Goal: Task Accomplishment & Management: Use online tool/utility

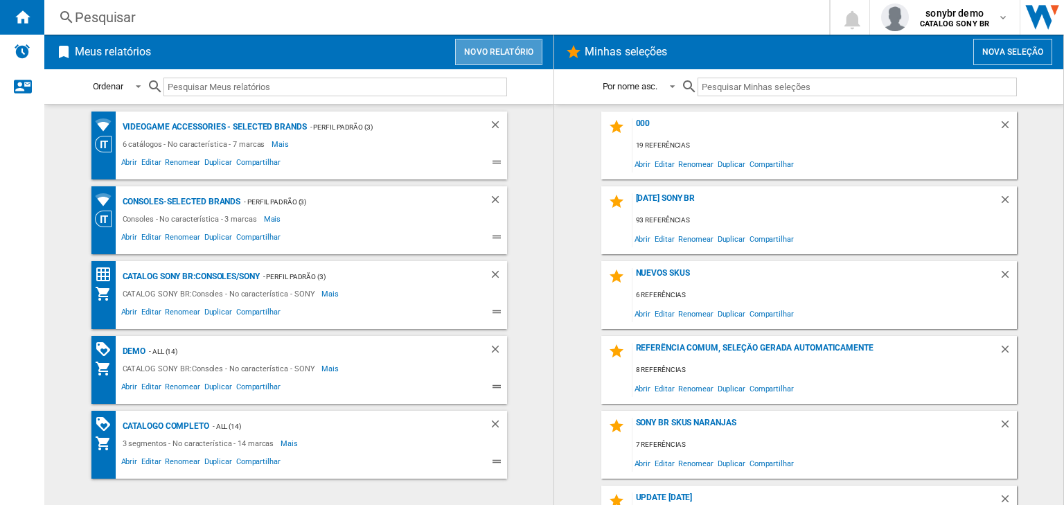
click at [516, 40] on button "Novo relatório" at bounding box center [498, 52] width 87 height 26
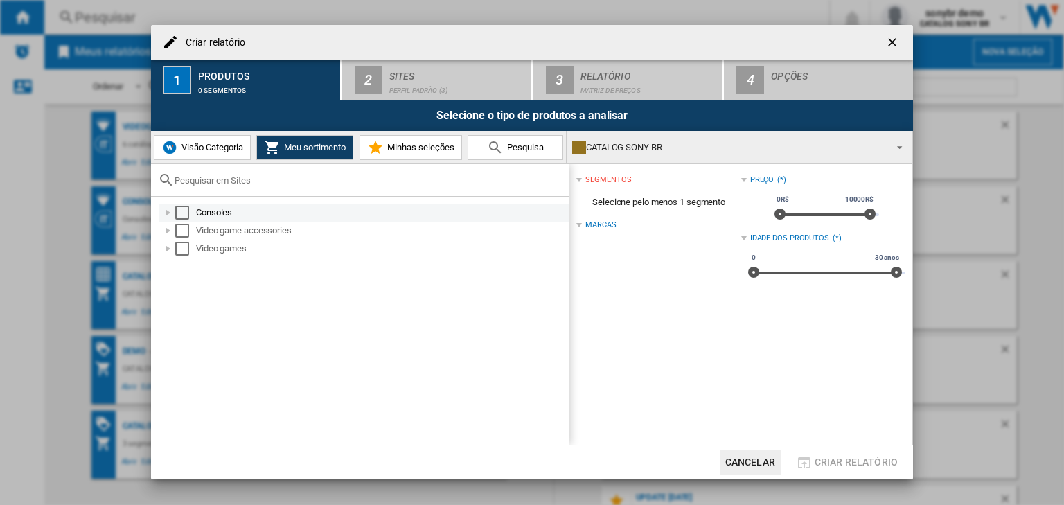
click at [180, 209] on div "Select" at bounding box center [182, 213] width 14 height 14
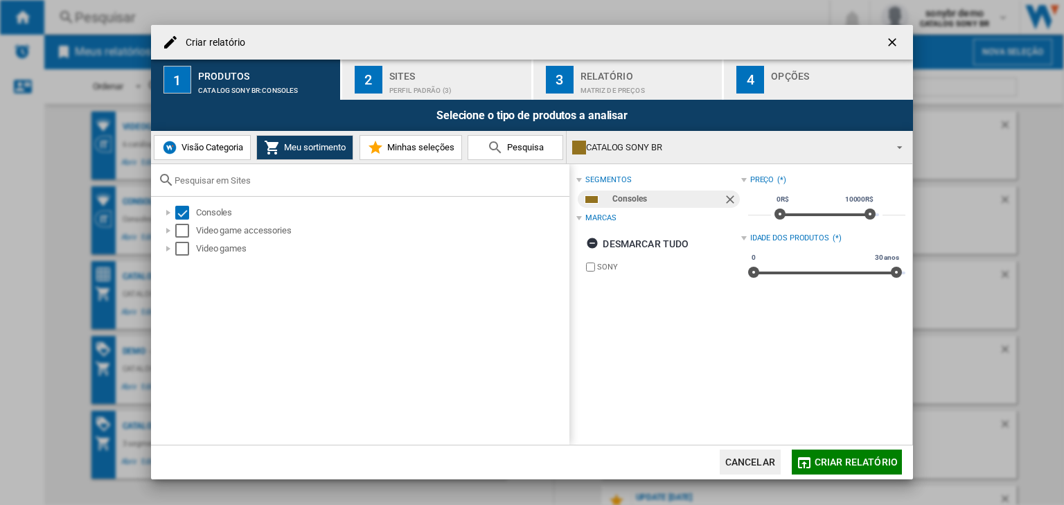
click at [433, 73] on div "Sites" at bounding box center [457, 72] width 136 height 15
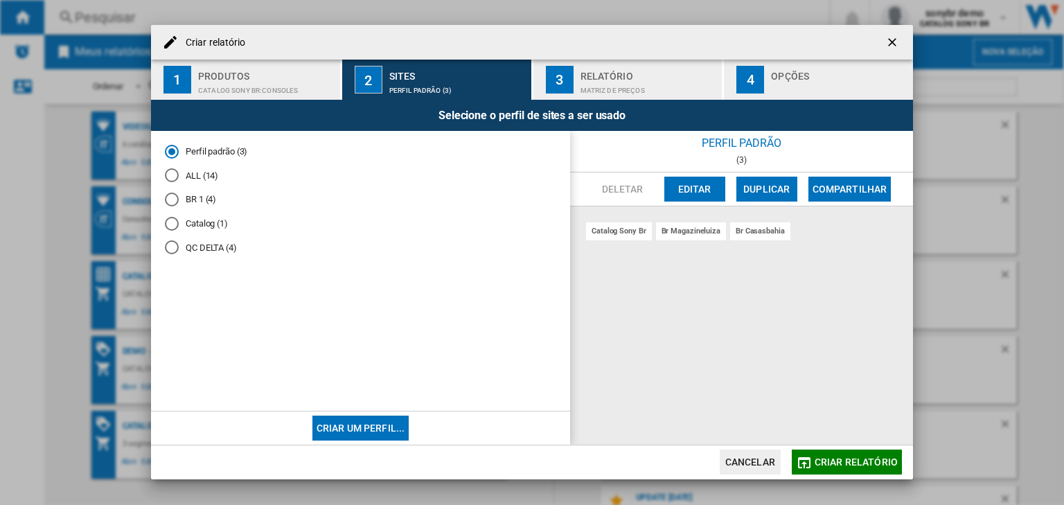
click at [170, 202] on div "BR 1 (4)" at bounding box center [172, 200] width 14 height 14
click at [170, 174] on div "ALL (14)" at bounding box center [172, 175] width 14 height 14
click at [684, 184] on button "Editar" at bounding box center [694, 189] width 61 height 25
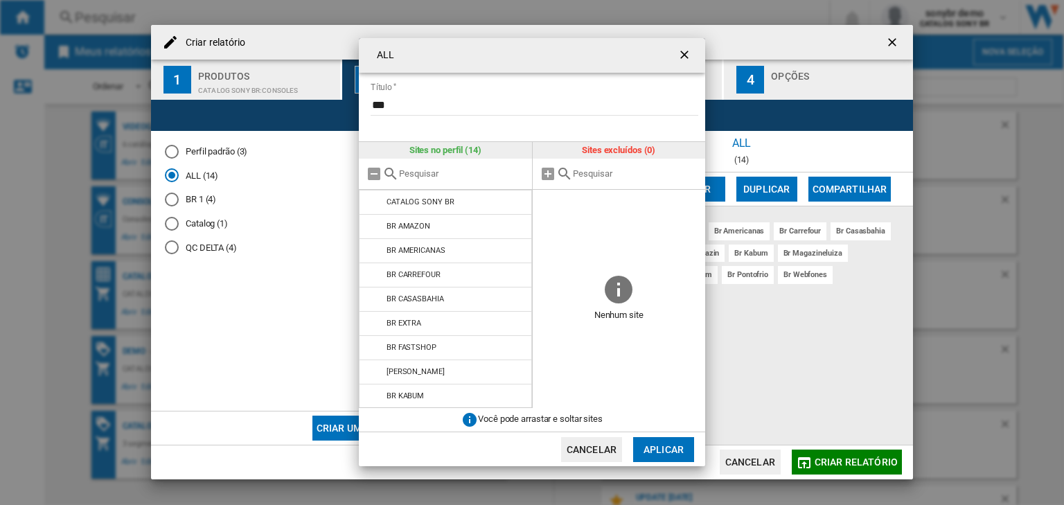
click at [332, 24] on div "ALL Título *** Sites no perfil (14) CATALOG SONY BR BR AMAZON BR AMERICANAS BR …" at bounding box center [532, 252] width 1064 height 504
click at [867, 133] on div "ALL Título *** Sites no perfil (14) CATALOG SONY BR BR AMAZON BR AMERICANAS BR …" at bounding box center [532, 252] width 1064 height 504
click at [564, 443] on button "Cancelar" at bounding box center [591, 449] width 61 height 25
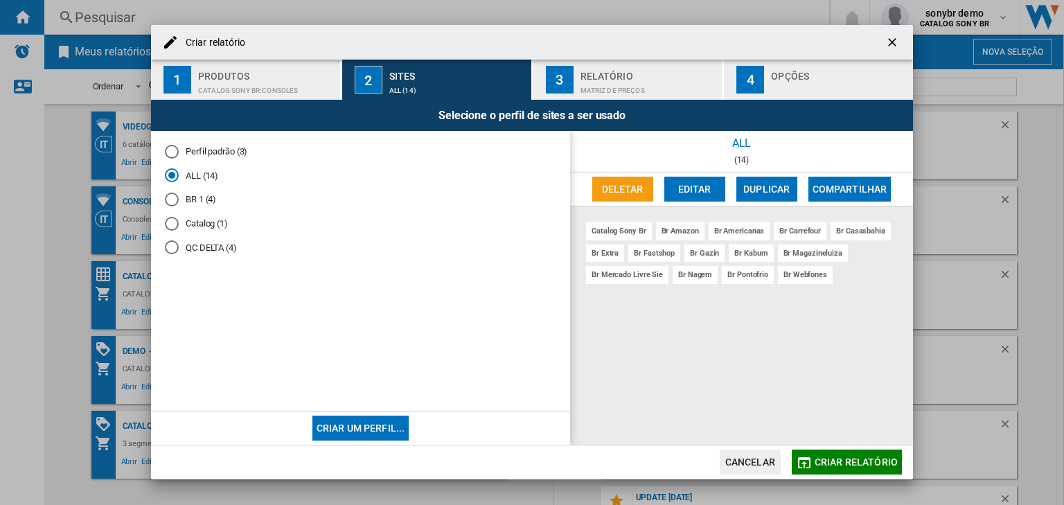
click at [740, 454] on button "Cancelar" at bounding box center [750, 461] width 61 height 25
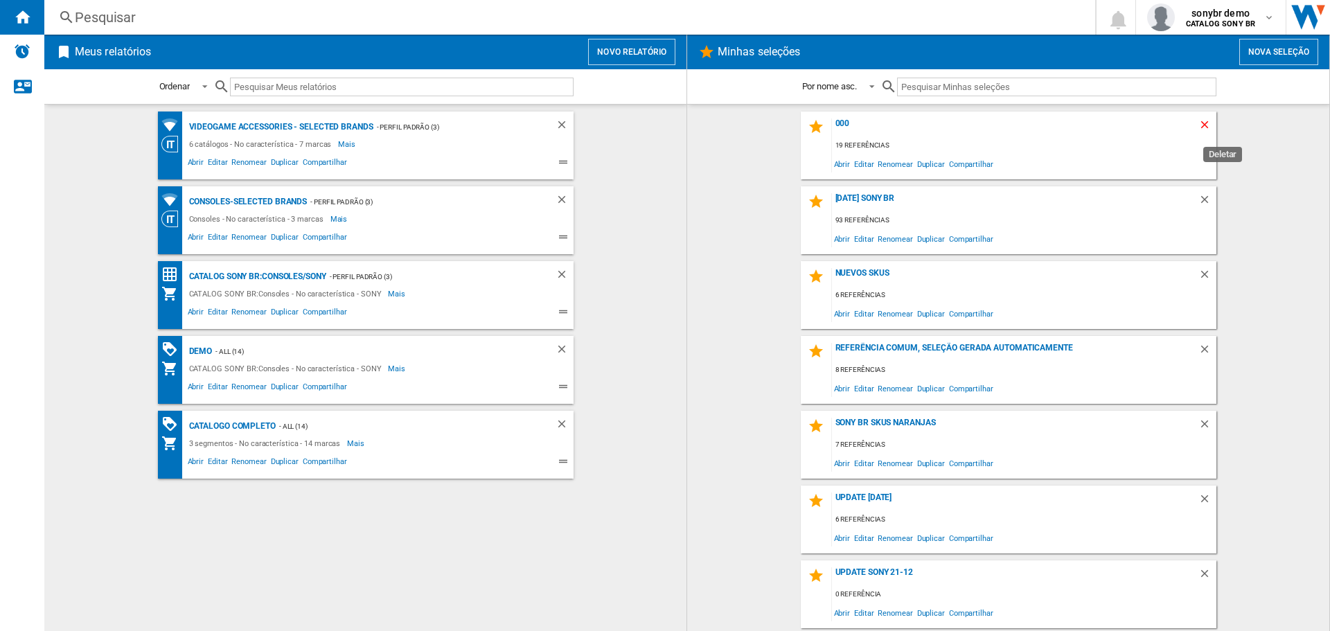
click at [1063, 120] on ng-md-icon "Deletar" at bounding box center [1206, 126] width 17 height 17
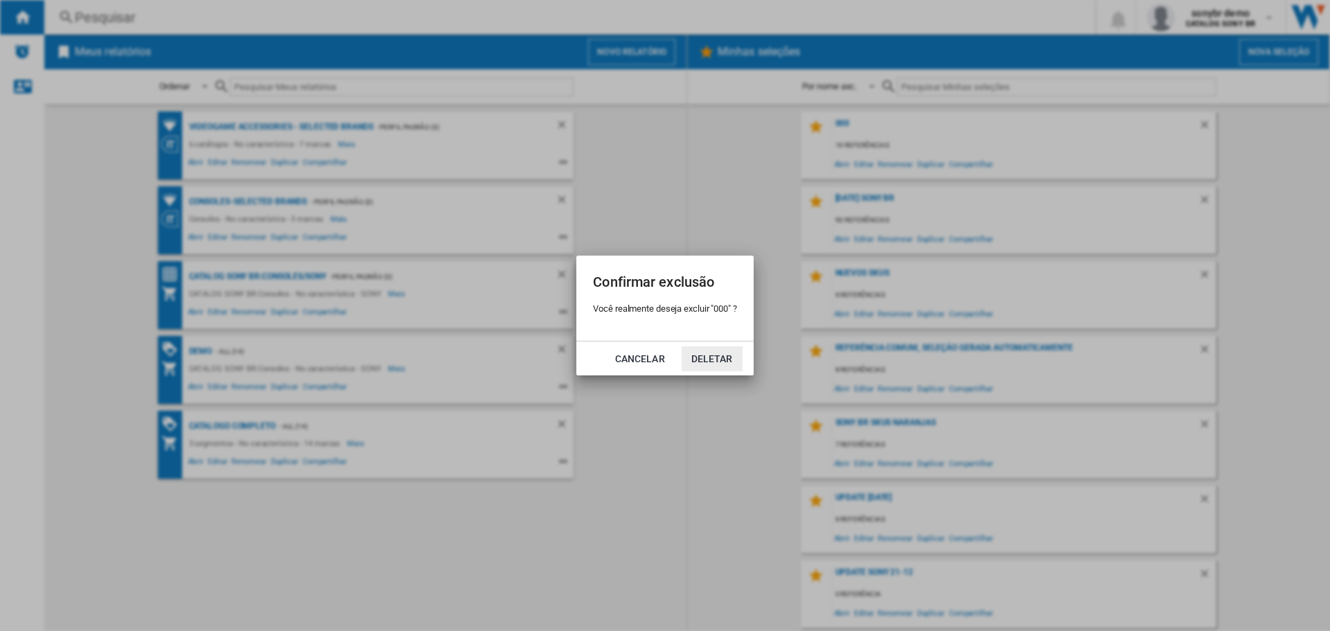
click at [714, 352] on button "Deletar" at bounding box center [711, 358] width 61 height 25
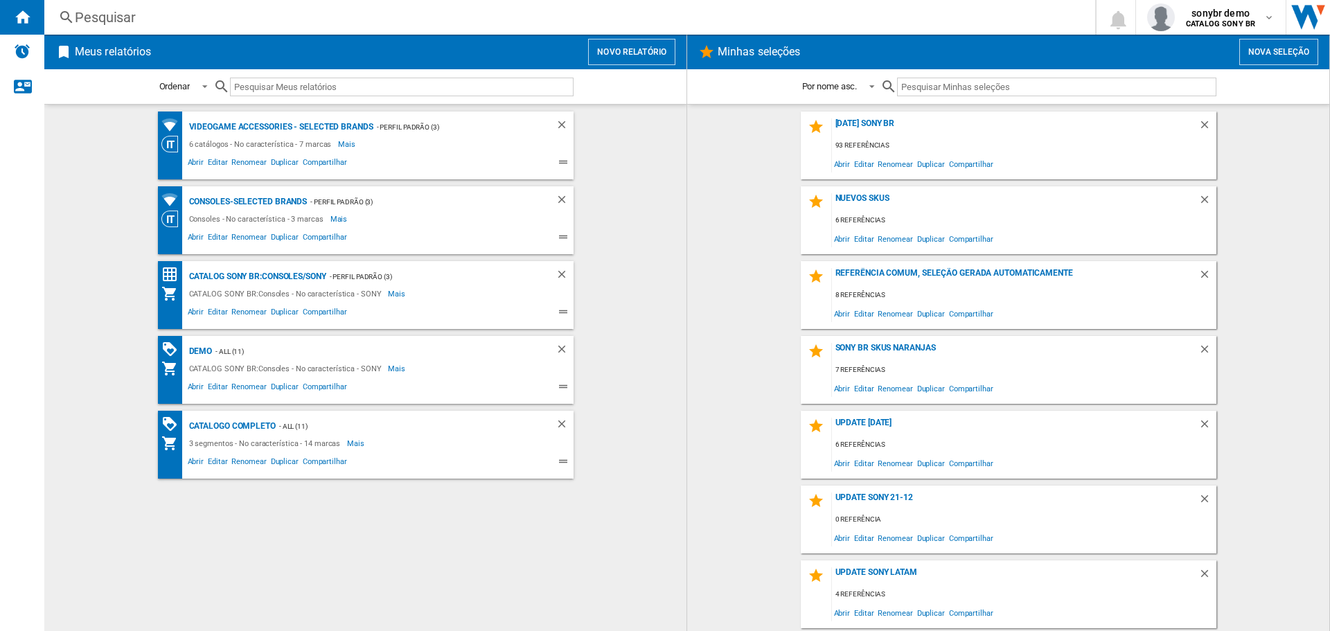
click at [639, 52] on button "Novo relatório" at bounding box center [631, 52] width 87 height 26
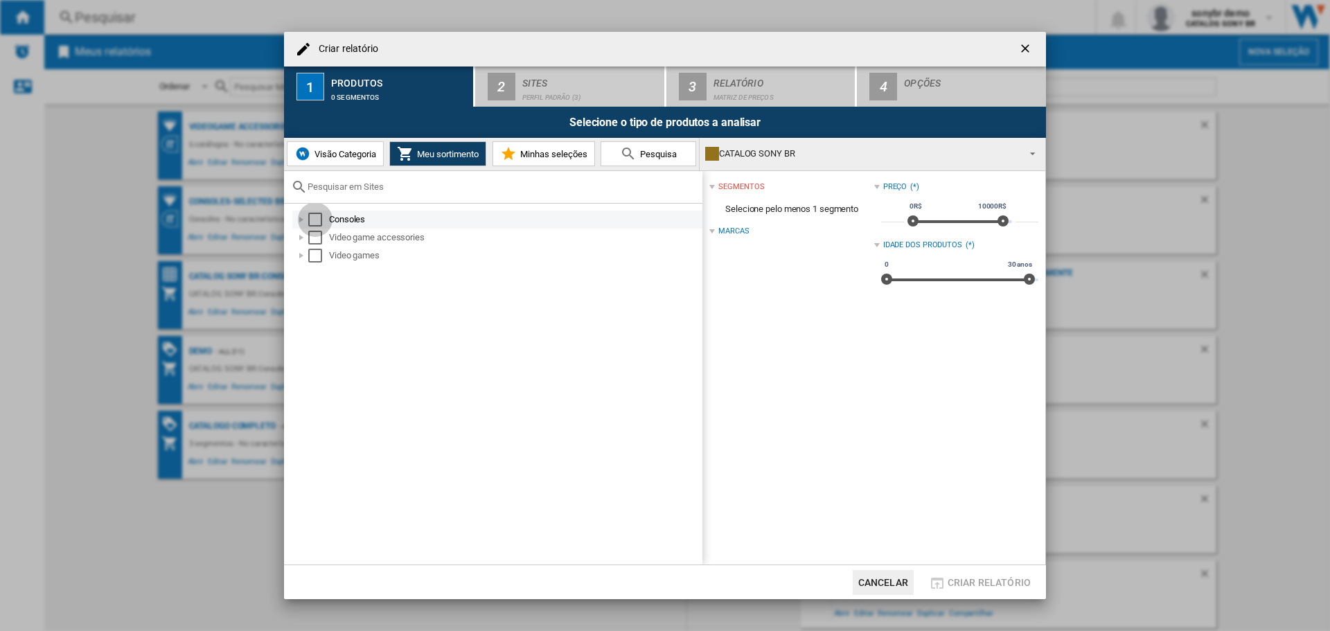
click at [320, 215] on div "Select" at bounding box center [315, 220] width 14 height 14
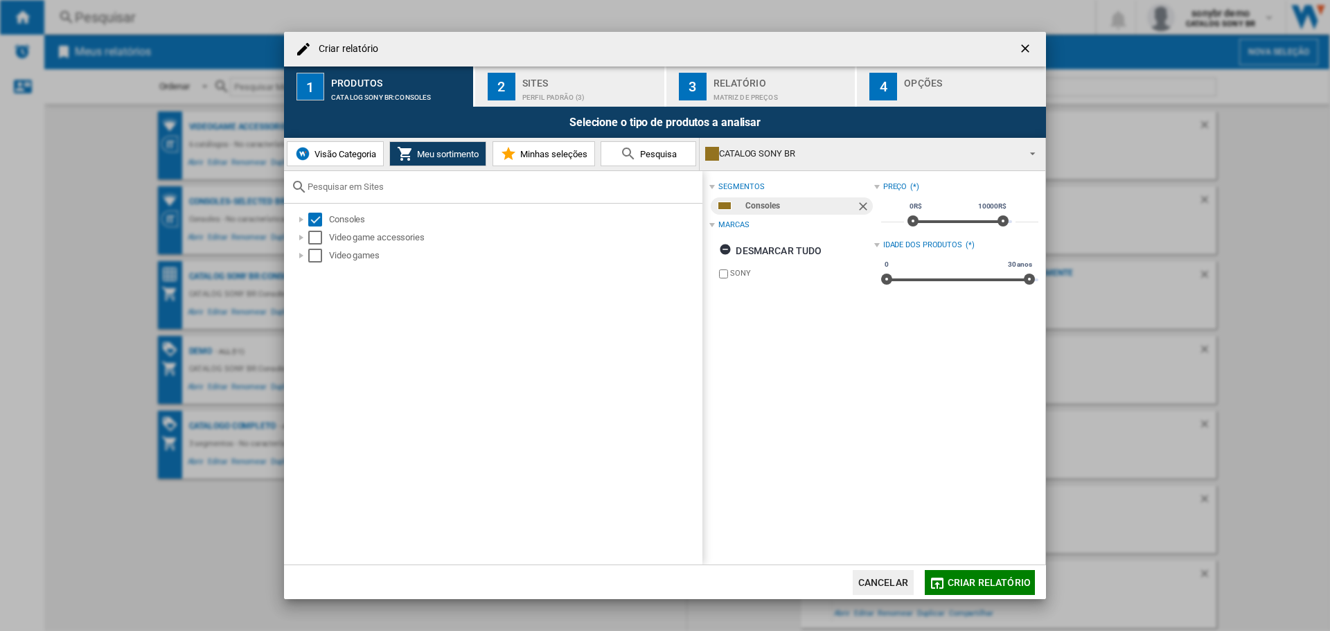
click at [641, 82] on div "Sites" at bounding box center [590, 79] width 136 height 15
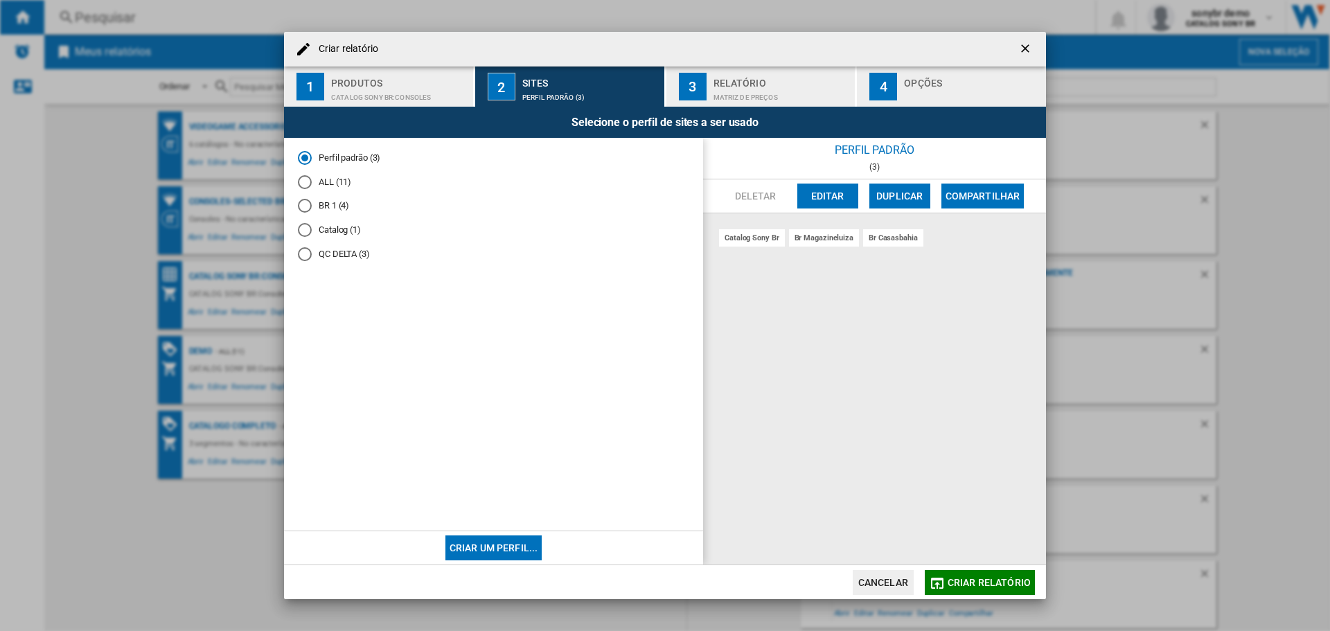
click at [328, 204] on md-radio-button "BR 1 (4)" at bounding box center [493, 205] width 391 height 13
click at [322, 172] on md-radio-group "Perfil padrão (3) ALL (11) BR 1 (4) Catalog (1) QC DELTA (3)" at bounding box center [493, 212] width 391 height 120
click at [329, 179] on md-radio-button "ALL (11)" at bounding box center [493, 181] width 391 height 13
click at [817, 197] on button "Editar" at bounding box center [827, 196] width 61 height 25
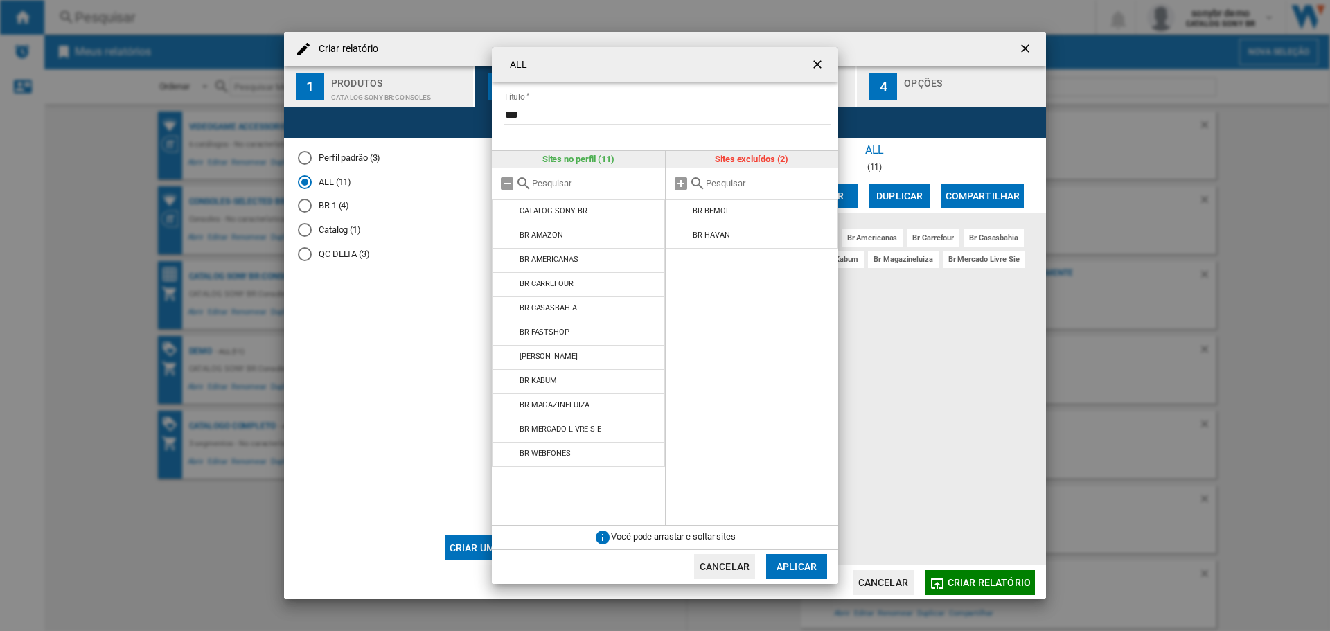
click at [714, 565] on button "Cancelar" at bounding box center [724, 566] width 61 height 25
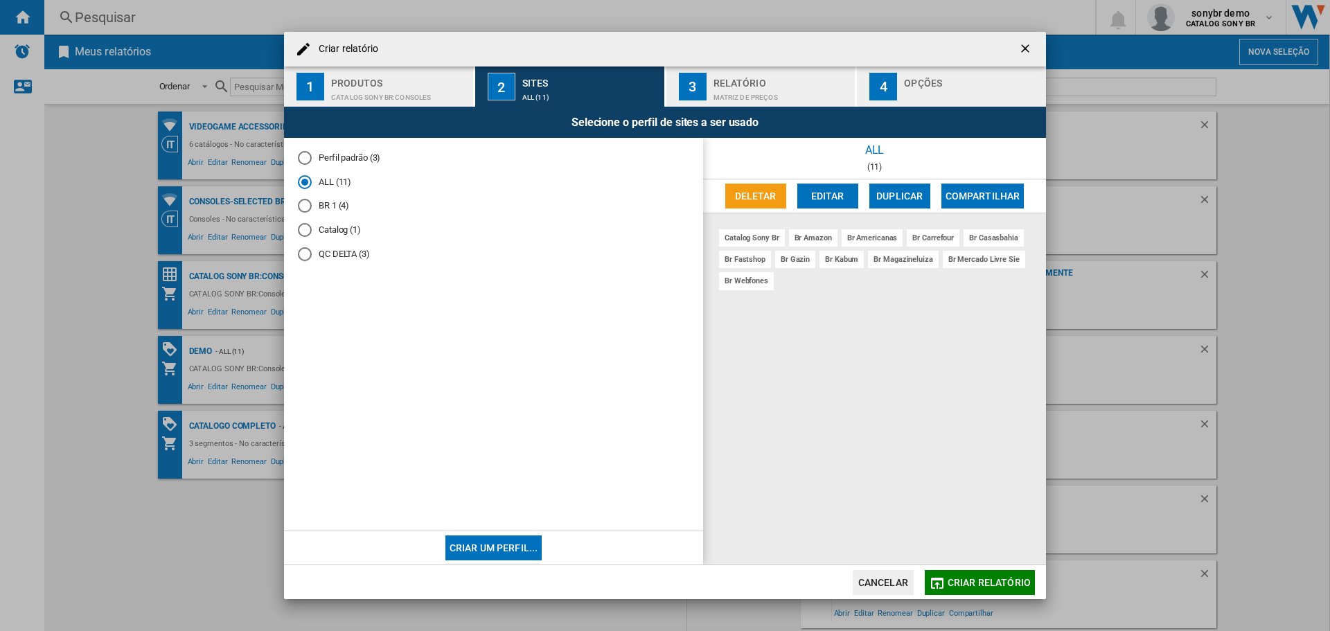
click at [895, 580] on button "Cancelar" at bounding box center [883, 582] width 61 height 25
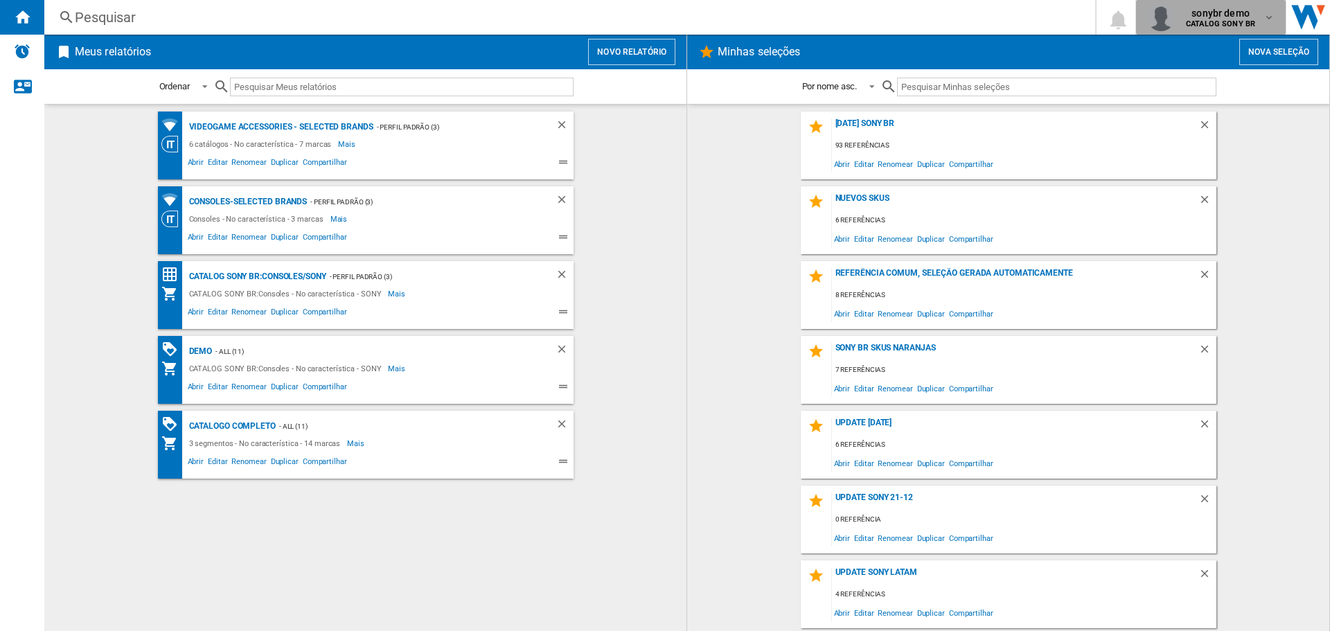
click at [1225, 25] on b "CATALOG SONY BR" at bounding box center [1220, 23] width 69 height 9
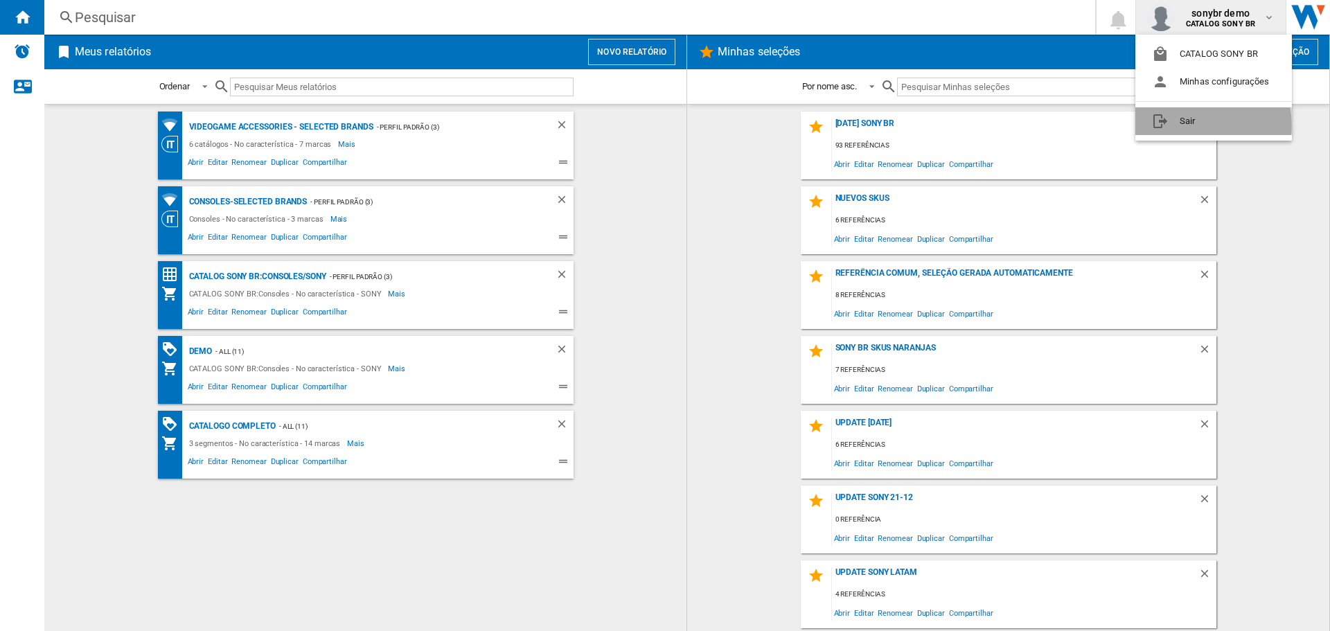
click at [1195, 125] on button "Sair" at bounding box center [1213, 121] width 157 height 28
